Goal: Transaction & Acquisition: Purchase product/service

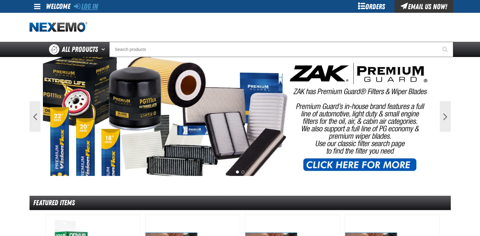
click at [98, 9] on link "Log In" at bounding box center [86, 6] width 24 height 9
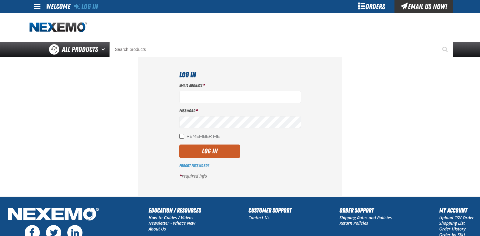
type input "[EMAIL_ADDRESS][DOMAIN_NAME]"
click at [182, 136] on input "Remember Me" at bounding box center [181, 136] width 5 height 5
checkbox input "true"
click at [204, 150] on button "Log In" at bounding box center [209, 150] width 61 height 13
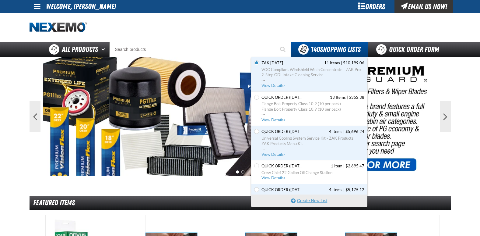
click at [312, 200] on button "Create New List" at bounding box center [310, 200] width 116 height 12
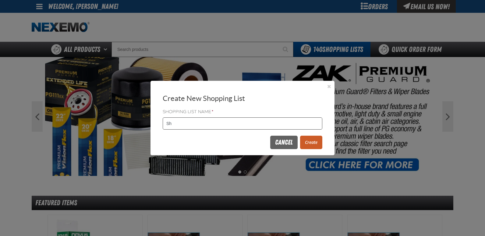
type input "S"
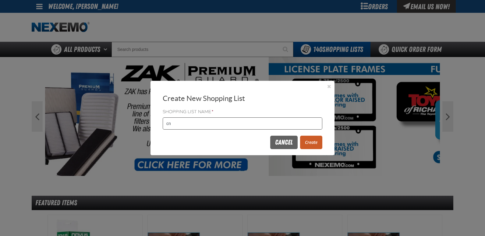
type input "c"
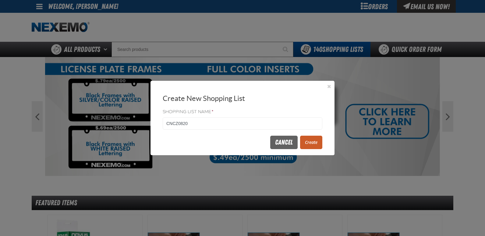
type input "CNCZ0820"
click at [305, 144] on button "Create" at bounding box center [311, 142] width 22 height 13
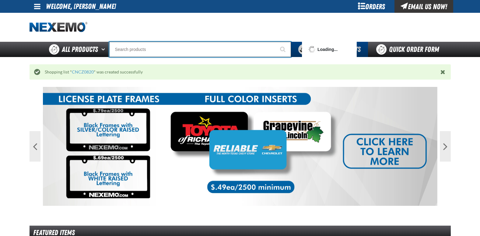
click at [176, 47] on input "Search" at bounding box center [200, 49] width 182 height 15
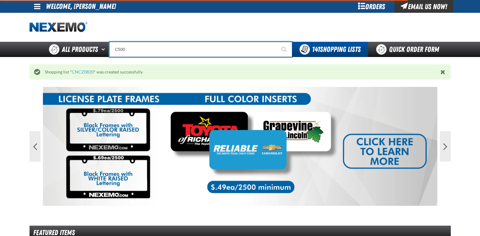
type input "C500"
click at [277, 42] on button "Start Searching" at bounding box center [284, 49] width 15 height 15
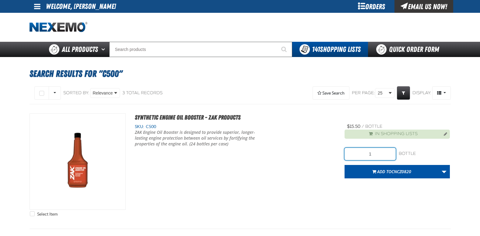
click at [375, 157] on input "1" at bounding box center [370, 154] width 51 height 12
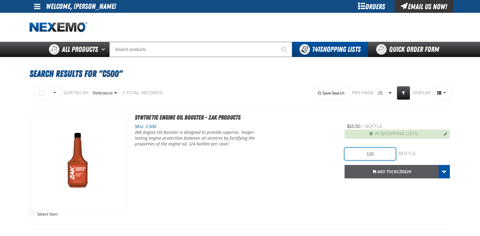
type input "120"
click at [380, 174] on span "Add to CNCZ0820" at bounding box center [394, 171] width 34 height 6
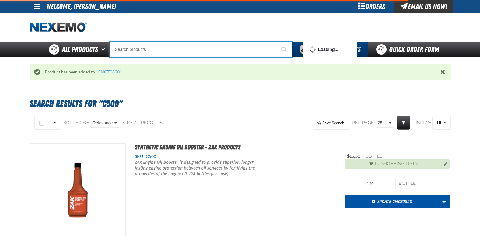
click at [167, 50] on input "Search" at bounding box center [200, 49] width 183 height 15
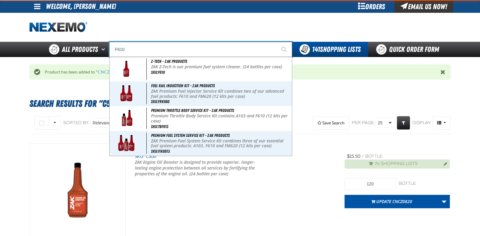
type input "F610"
click at [277, 42] on button "Start Searching" at bounding box center [284, 49] width 15 height 15
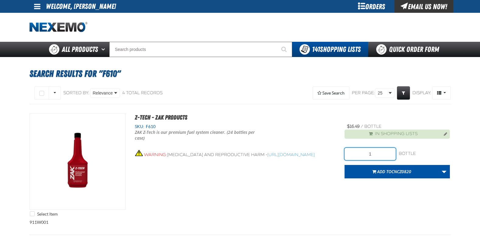
click at [378, 152] on input "1" at bounding box center [370, 154] width 51 height 12
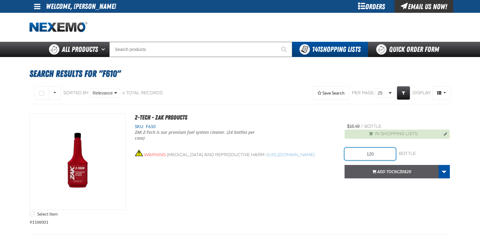
type input "120"
click at [397, 172] on span "CNCZ0820" at bounding box center [402, 171] width 20 height 6
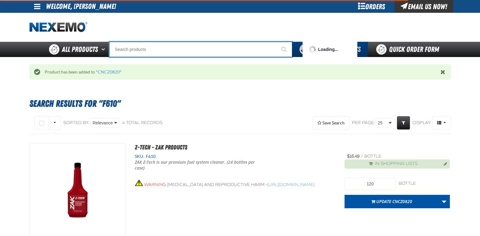
click at [169, 50] on input "Search" at bounding box center [200, 49] width 183 height 15
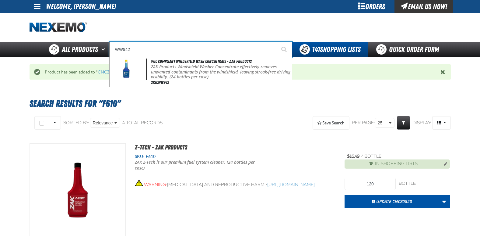
type input "WW942"
click at [277, 42] on button "Start Searching" at bounding box center [284, 49] width 15 height 15
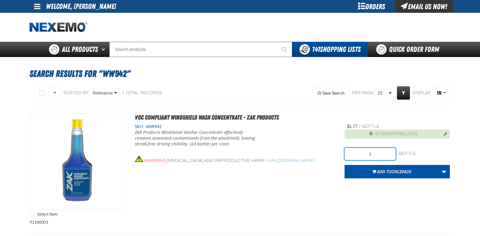
click at [377, 152] on input "1" at bounding box center [370, 154] width 51 height 12
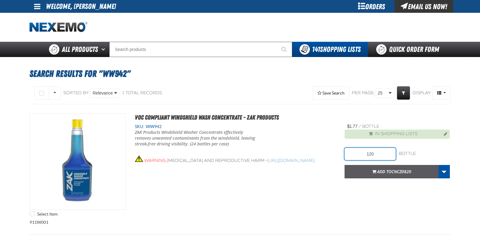
type input "120"
click at [394, 172] on span "CNCZ0820" at bounding box center [402, 171] width 20 height 6
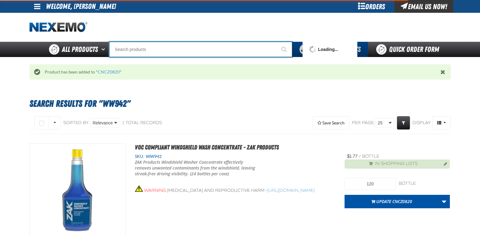
click at [193, 49] on input "Search" at bounding box center [200, 49] width 183 height 15
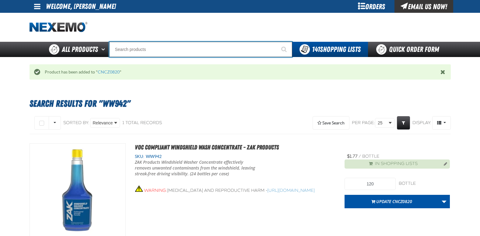
type input "C"
type input "C Alkaline Battery 1.5 Volt (12 per pack)"
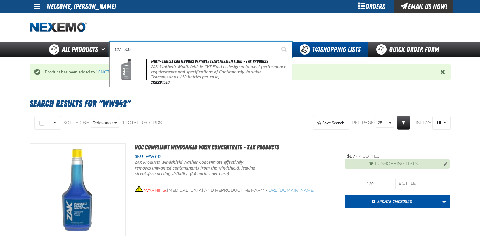
type input "CVT500"
click at [277, 42] on button "Start Searching" at bounding box center [284, 49] width 15 height 15
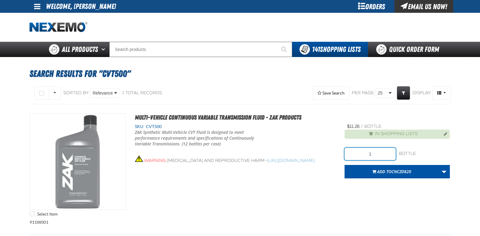
click at [376, 152] on input "1" at bounding box center [370, 154] width 51 height 12
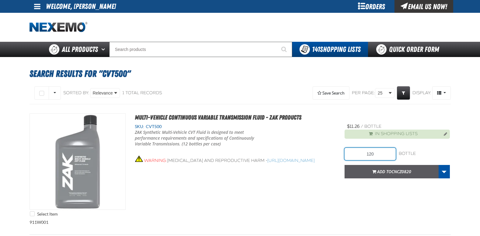
type input "120"
click at [390, 169] on span "Add to CNCZ0820" at bounding box center [394, 171] width 34 height 6
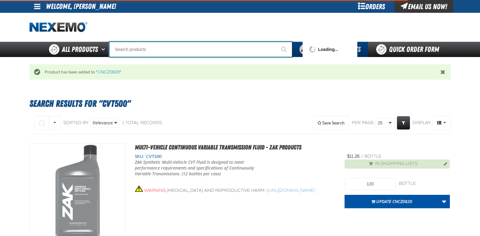
click at [153, 49] on input "Search" at bounding box center [200, 49] width 183 height 15
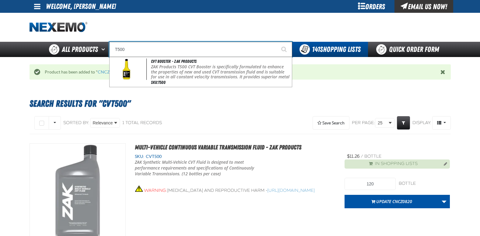
type input "T500"
click at [277, 42] on button "Start Searching" at bounding box center [284, 49] width 15 height 15
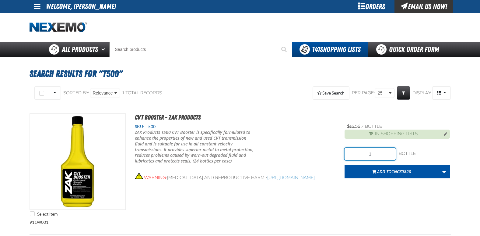
click at [375, 157] on input "1" at bounding box center [370, 154] width 51 height 12
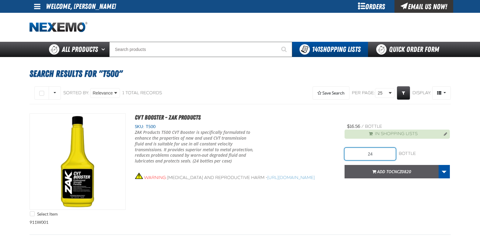
type input "24"
click at [389, 176] on button "Add to CNCZ0820" at bounding box center [392, 171] width 94 height 13
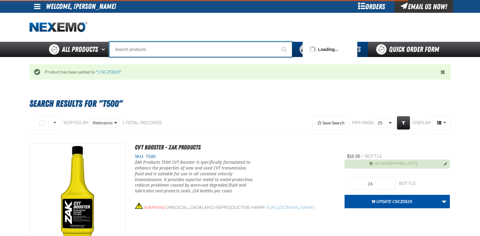
click at [162, 53] on input "Search" at bounding box center [200, 49] width 183 height 15
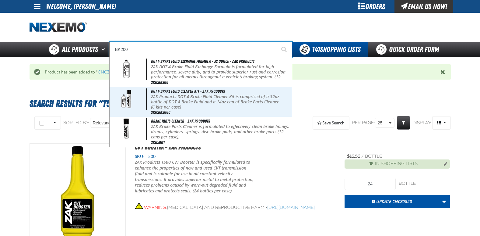
type input "BK200"
click at [277, 42] on button "Start Searching" at bounding box center [284, 49] width 15 height 15
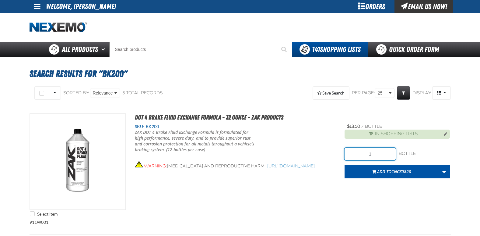
click at [388, 156] on input "1" at bounding box center [370, 154] width 51 height 12
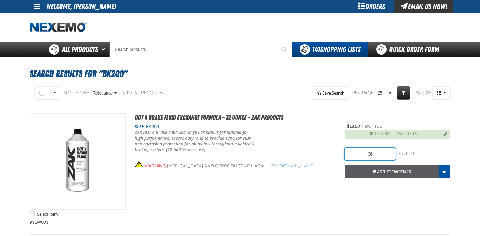
type input "36"
click at [374, 172] on span "button" at bounding box center [375, 173] width 4 height 2
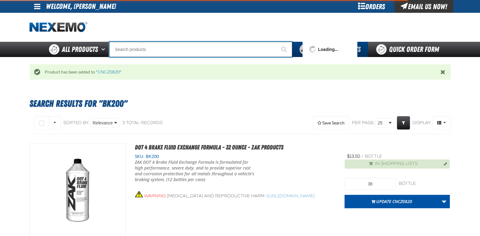
click at [161, 49] on input "Search" at bounding box center [200, 49] width 183 height 15
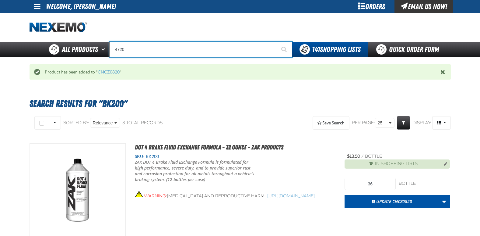
type input "4720"
click at [277, 42] on button "Start Searching" at bounding box center [284, 49] width 15 height 15
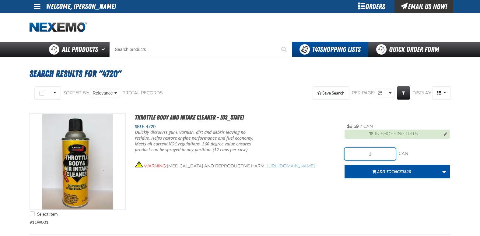
click at [377, 155] on input "1" at bounding box center [370, 154] width 51 height 12
type input "24"
click at [378, 174] on span "Add to CNCZ0820" at bounding box center [394, 171] width 34 height 6
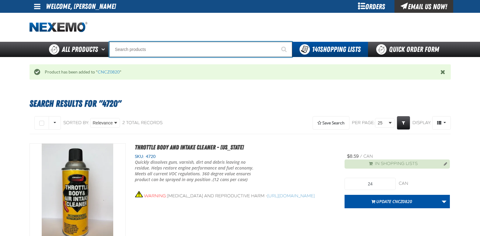
click at [152, 48] on input "Search" at bounding box center [200, 49] width 183 height 15
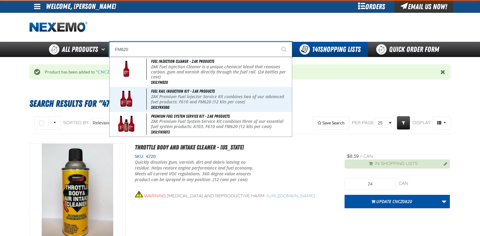
type input "FM620"
click at [277, 42] on button "Start Searching" at bounding box center [284, 49] width 15 height 15
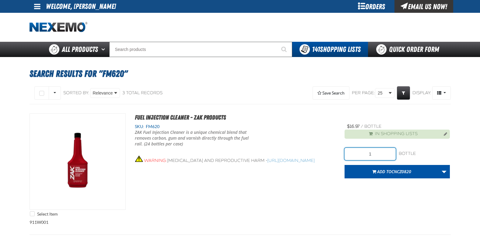
click at [380, 156] on input "1" at bounding box center [370, 154] width 51 height 12
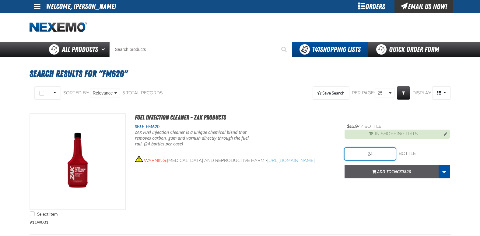
type input "24"
click at [389, 175] on button "Add to CNCZ0820" at bounding box center [392, 171] width 94 height 13
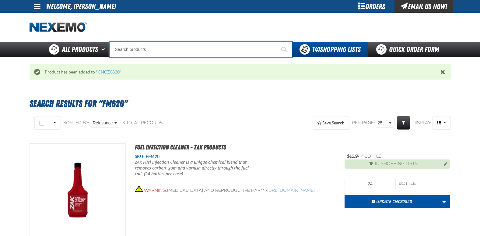
click at [150, 48] on input "Search" at bounding box center [200, 49] width 183 height 15
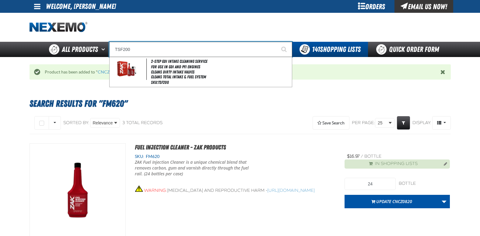
type input "TSF200"
click at [277, 42] on button "Start Searching" at bounding box center [284, 49] width 15 height 15
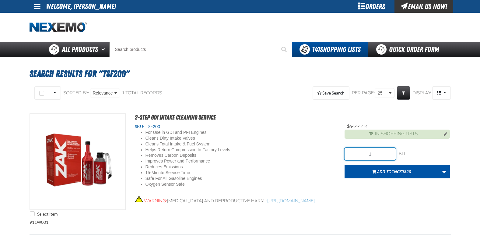
click at [377, 154] on input "1" at bounding box center [370, 154] width 51 height 12
type input "24"
click at [380, 170] on span "Add to CNCZ0820" at bounding box center [394, 171] width 34 height 6
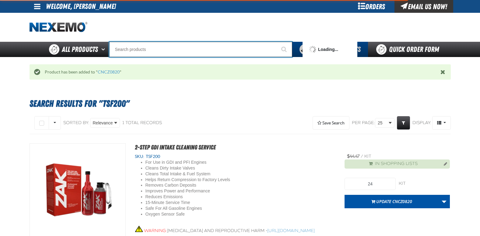
click at [162, 51] on input "Search" at bounding box center [200, 49] width 183 height 15
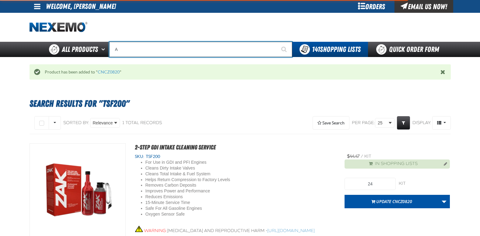
type input "AC"
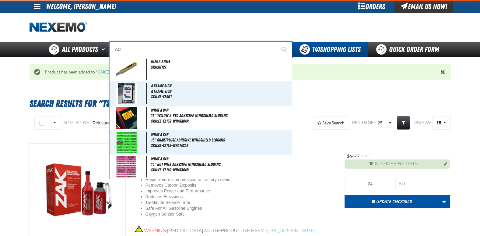
type input "AC Power Booster - ZAK Products"
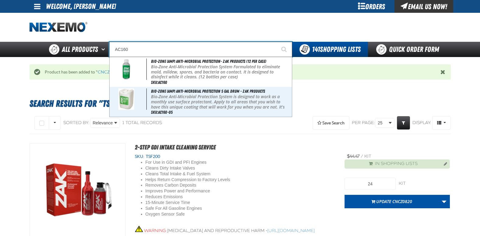
type input "AC160"
click at [277, 42] on button "Start Searching" at bounding box center [284, 49] width 15 height 15
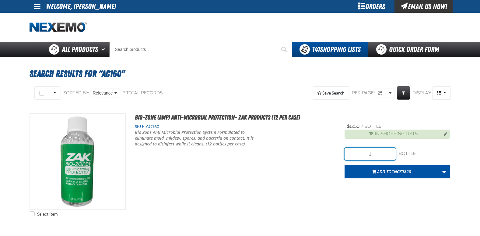
click at [378, 156] on input "1" at bounding box center [370, 154] width 51 height 12
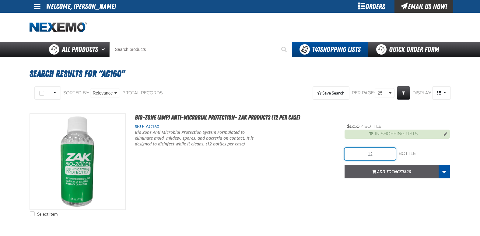
type input "12"
click at [382, 171] on span "Add to CNCZ0820" at bounding box center [394, 171] width 34 height 6
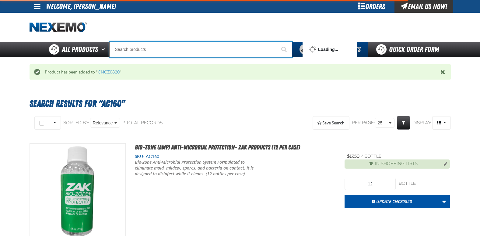
click at [148, 49] on input "Search" at bounding box center [200, 49] width 183 height 15
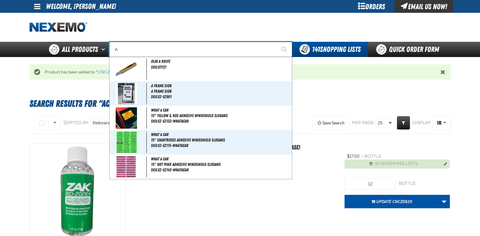
type input "AC"
type input "AC Power Booster - ZAK Products"
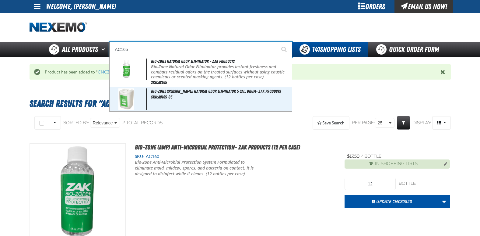
type input "AC165"
click at [277, 42] on button "Start Searching" at bounding box center [284, 49] width 15 height 15
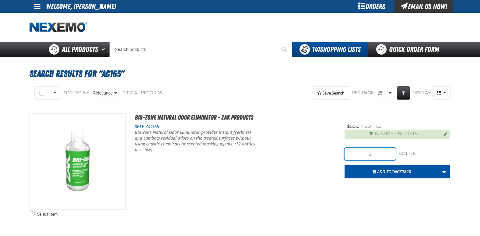
click at [380, 153] on input "1" at bounding box center [370, 154] width 51 height 12
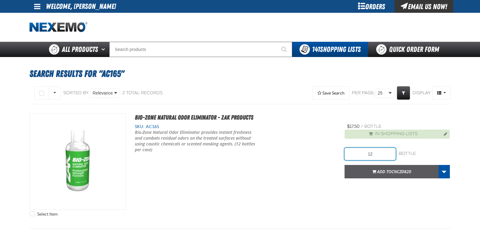
type input "12"
click at [382, 173] on span "Add to CNCZ0820" at bounding box center [394, 171] width 34 height 6
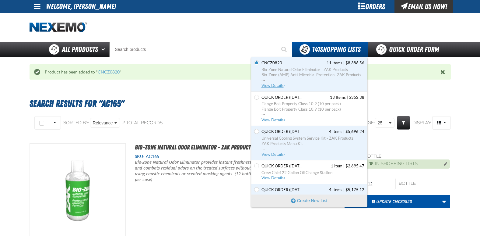
click at [278, 86] on span "View Details" at bounding box center [274, 85] width 25 height 5
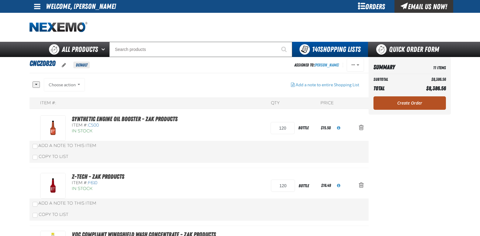
click at [404, 102] on link "Create Order" at bounding box center [410, 102] width 72 height 13
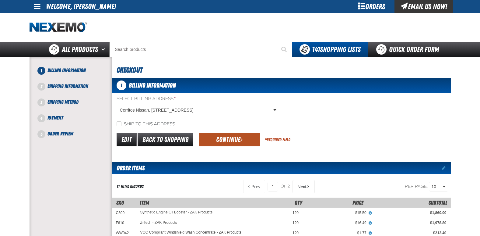
click at [229, 140] on button "Continue" at bounding box center [229, 139] width 61 height 13
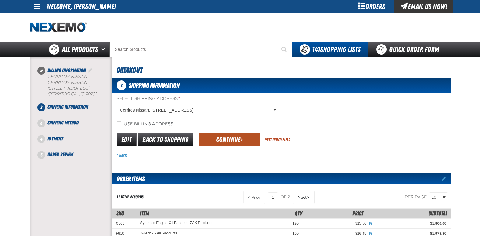
click at [227, 137] on button "Continue" at bounding box center [229, 139] width 61 height 13
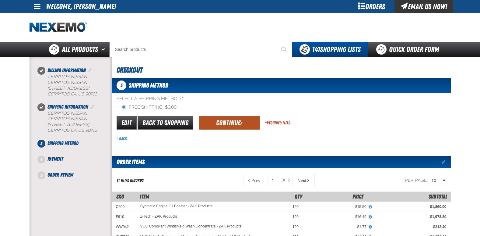
click at [219, 122] on button "Continue" at bounding box center [229, 122] width 61 height 13
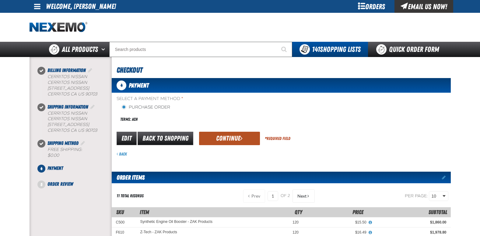
click at [227, 140] on button "Continue" at bounding box center [229, 138] width 61 height 13
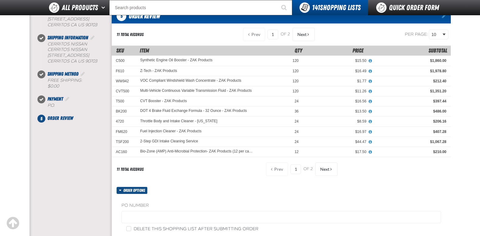
scroll to position [122, 0]
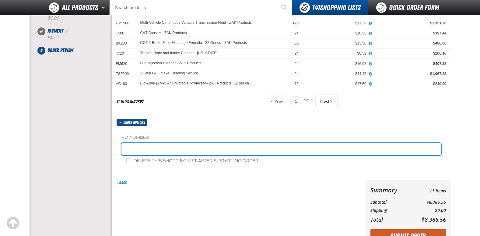
click at [163, 151] on input "text" at bounding box center [282, 149] width 320 height 12
type input "N"
type input "CNCZ0820"
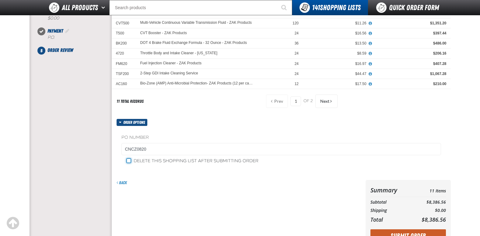
click at [129, 162] on input "Delete this shopping list after submitting order" at bounding box center [128, 160] width 5 height 5
checkbox input "true"
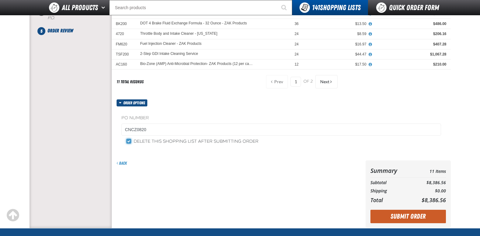
scroll to position [152, 0]
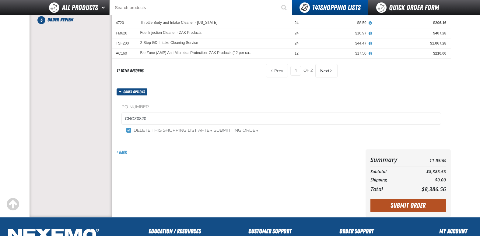
click at [392, 201] on button "Submit Order" at bounding box center [409, 205] width 76 height 13
